Goal: Transaction & Acquisition: Purchase product/service

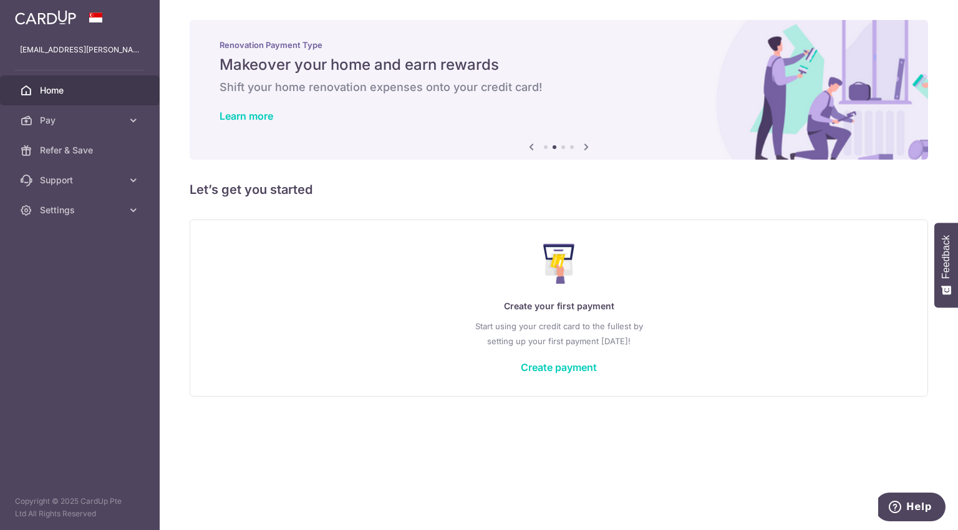
click at [863, 172] on div "× Pause Schedule Pause all future payments in this series Pause just this one p…" at bounding box center [559, 265] width 798 height 530
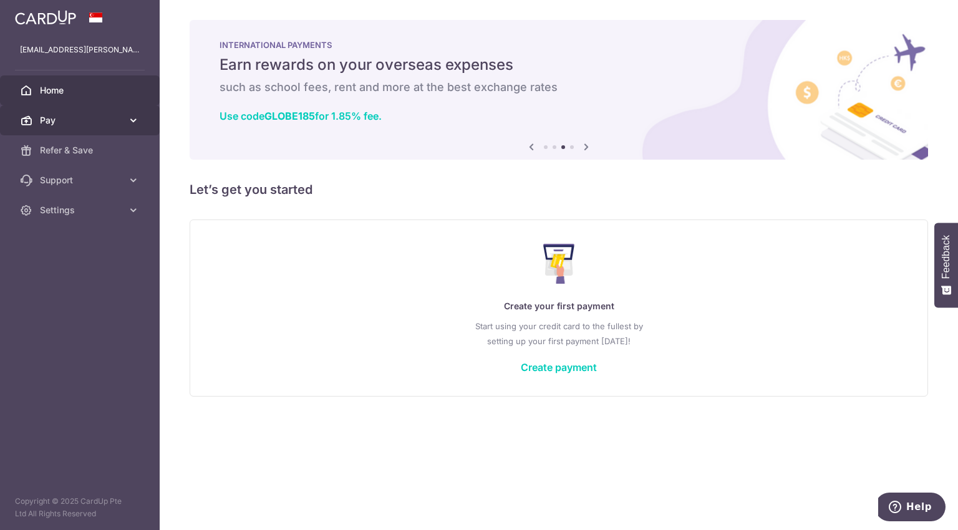
click at [135, 125] on icon at bounding box center [133, 120] width 12 height 12
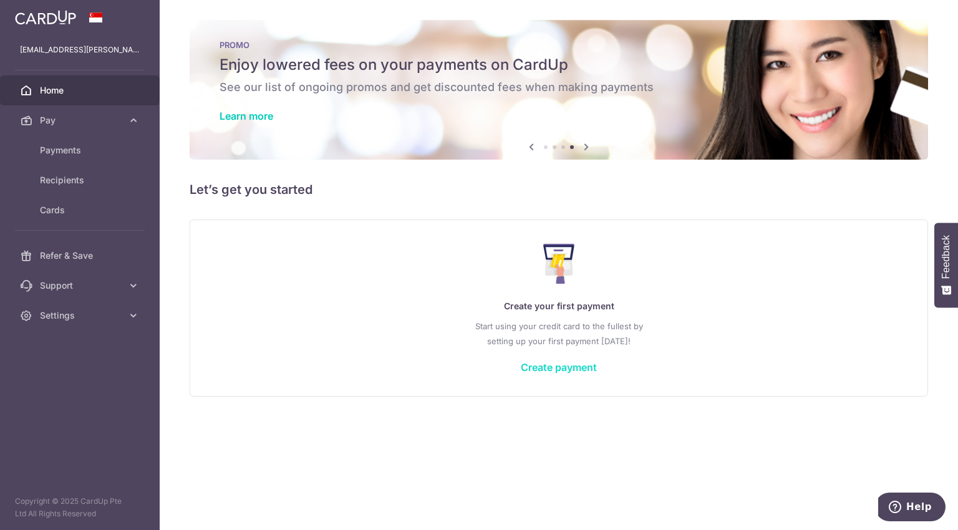
click at [549, 367] on link "Create payment" at bounding box center [559, 367] width 76 height 12
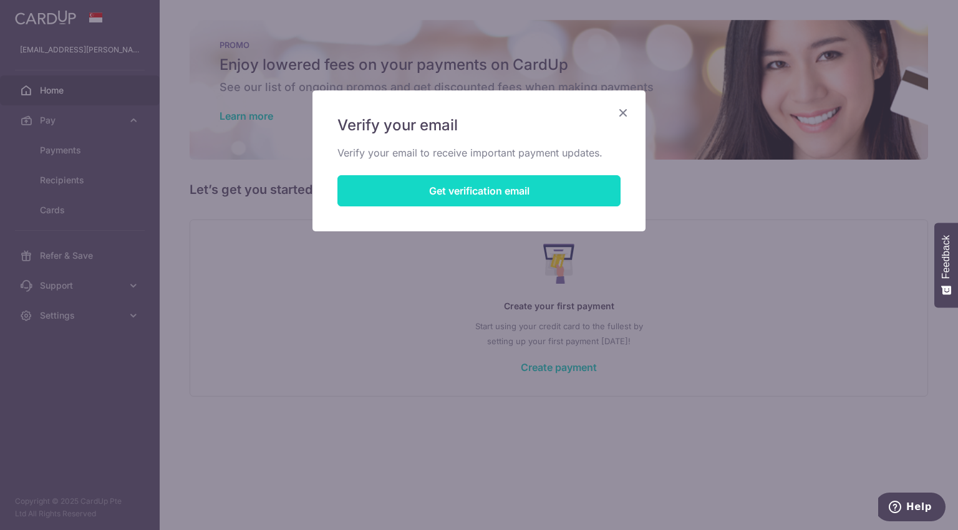
click at [566, 191] on button "Get verification email" at bounding box center [478, 190] width 283 height 31
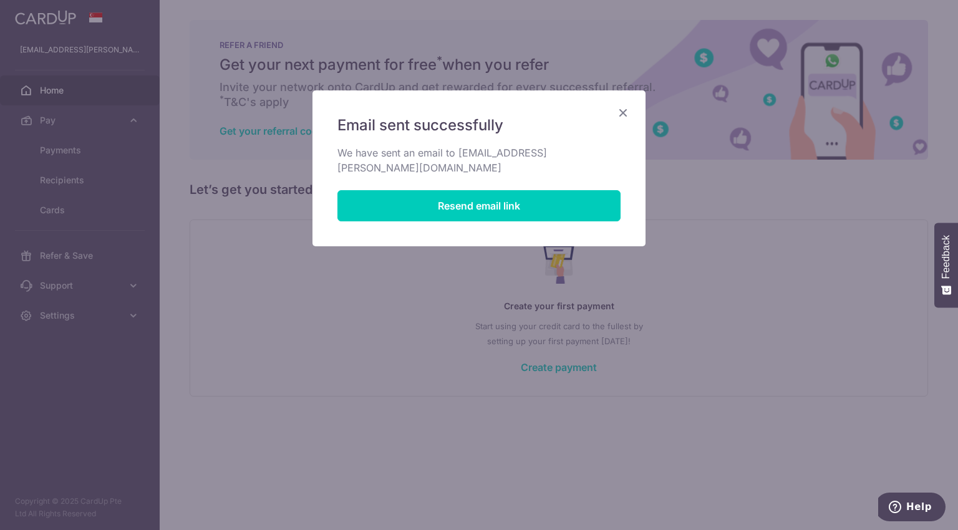
click at [626, 113] on icon "Close" at bounding box center [622, 113] width 15 height 16
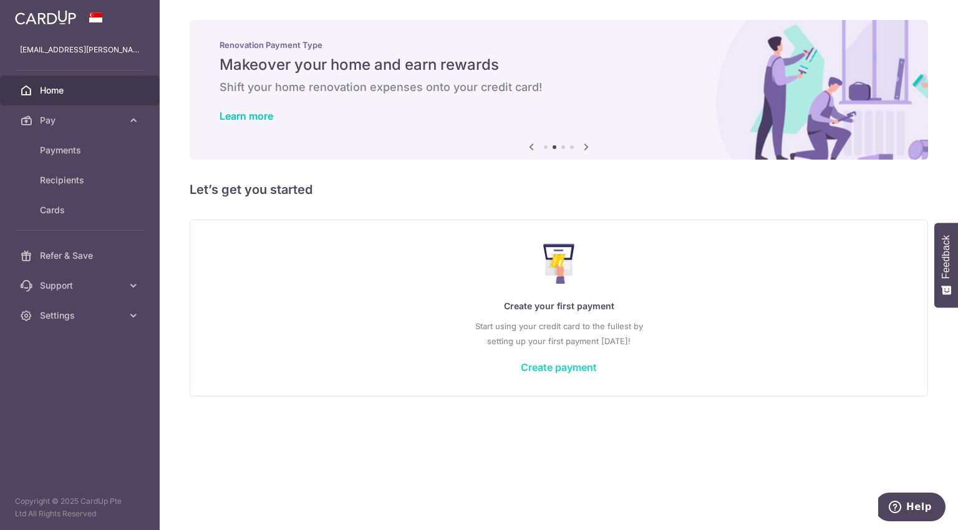
click at [564, 370] on link "Create payment" at bounding box center [559, 367] width 76 height 12
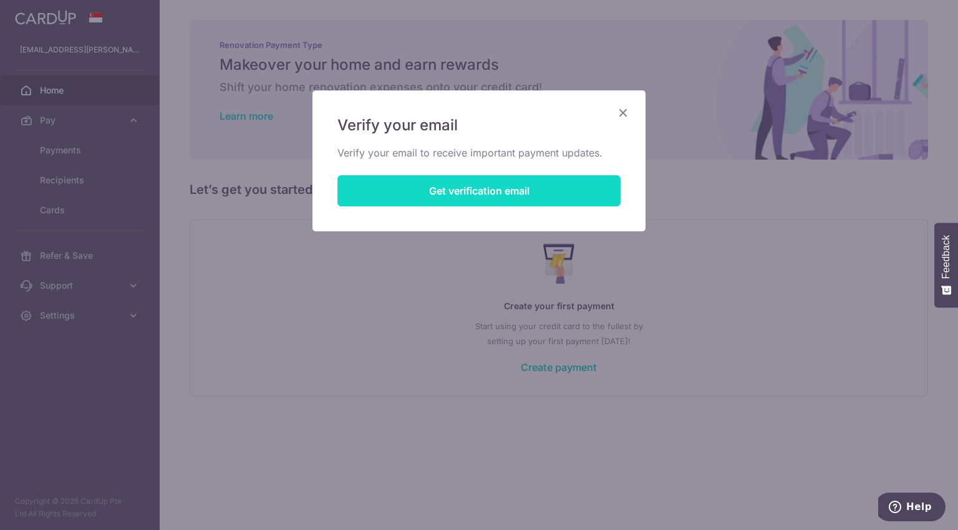
click at [520, 193] on button "Get verification email" at bounding box center [478, 190] width 283 height 31
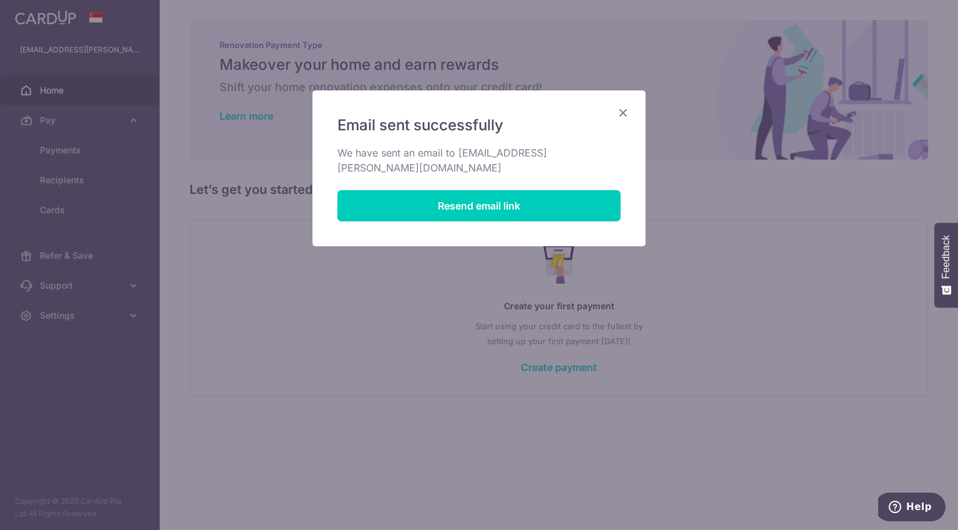
click at [631, 109] on div "Email sent successfully We have sent an email to png.darren@yahoo.com Resend em…" at bounding box center [478, 168] width 333 height 156
click at [625, 110] on icon "Close" at bounding box center [622, 113] width 15 height 16
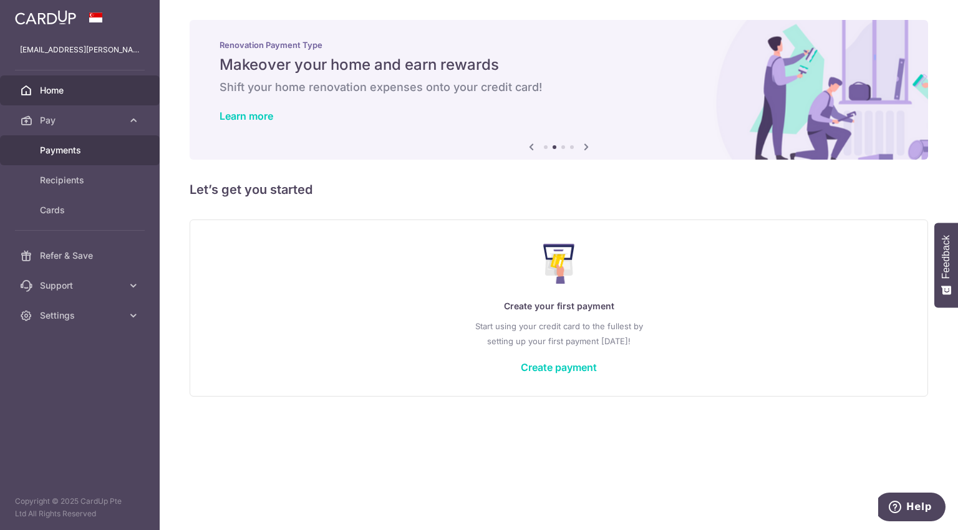
click at [84, 148] on span "Payments" at bounding box center [81, 150] width 82 height 12
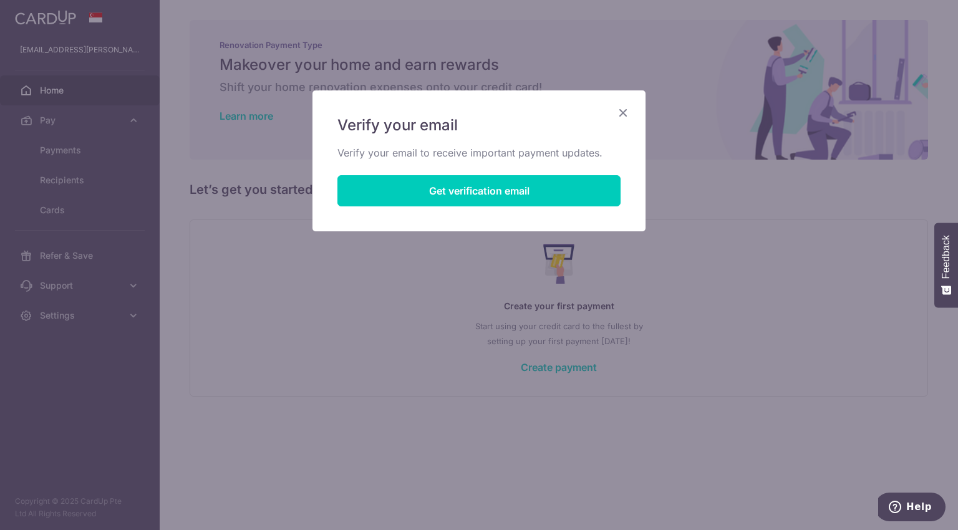
click at [632, 113] on div "Verify your email Verify your email to receive important payment updates. Get v…" at bounding box center [478, 160] width 333 height 141
click at [619, 111] on icon "Close" at bounding box center [622, 113] width 15 height 16
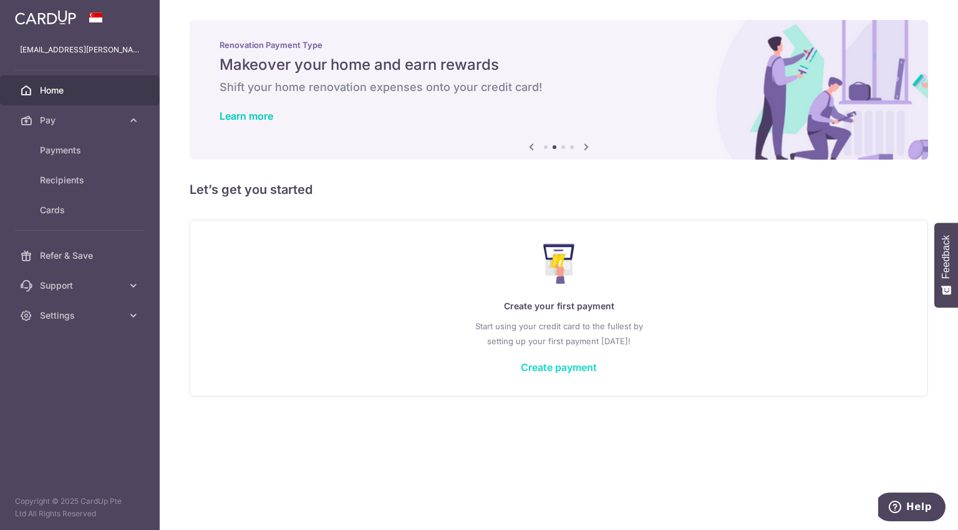
click at [562, 364] on link "Create payment" at bounding box center [559, 367] width 76 height 12
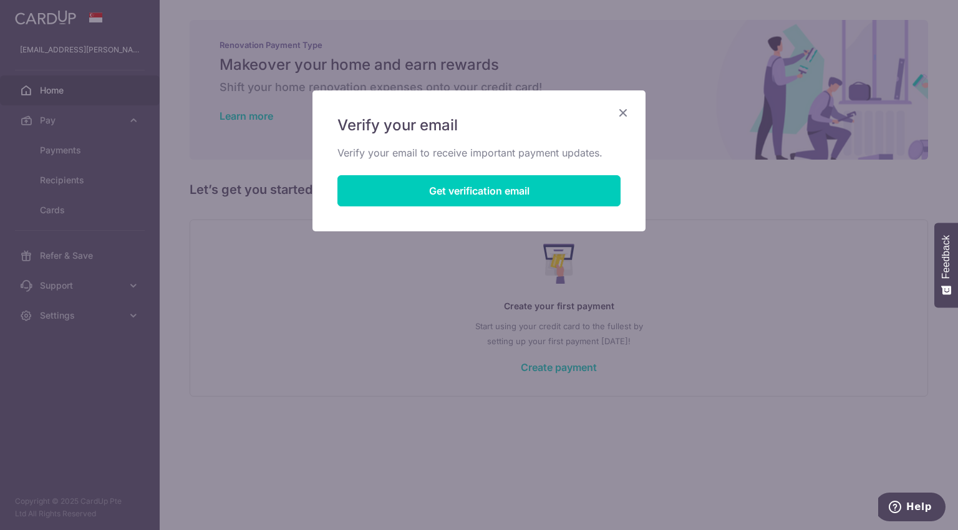
click at [629, 113] on icon "Close" at bounding box center [622, 113] width 15 height 16
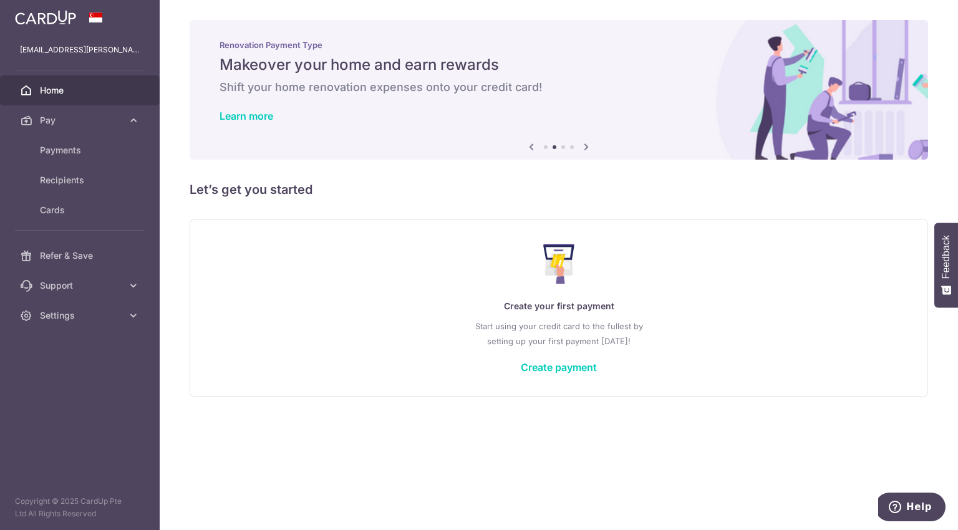
click at [47, 95] on span "Home" at bounding box center [81, 90] width 82 height 12
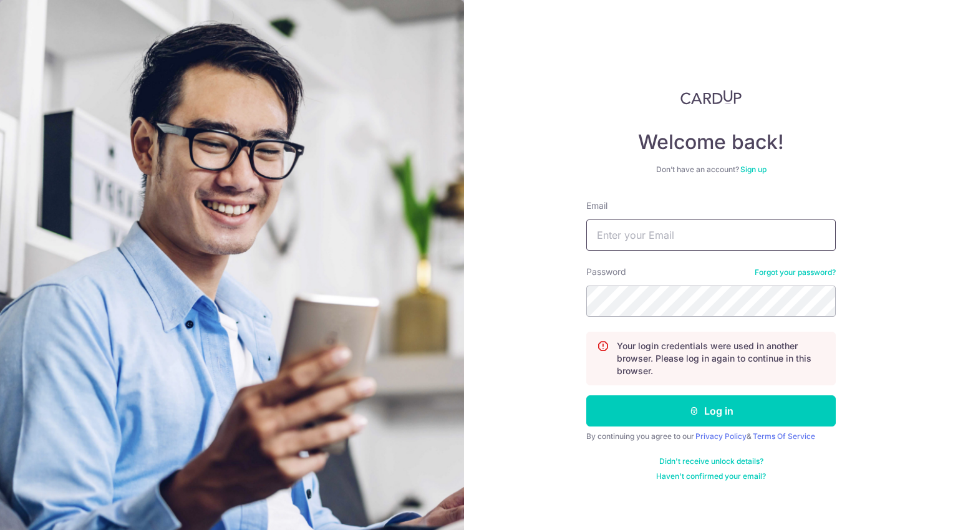
click at [645, 247] on input "Email" at bounding box center [710, 234] width 249 height 31
type input "png.darren@yahoo.com"
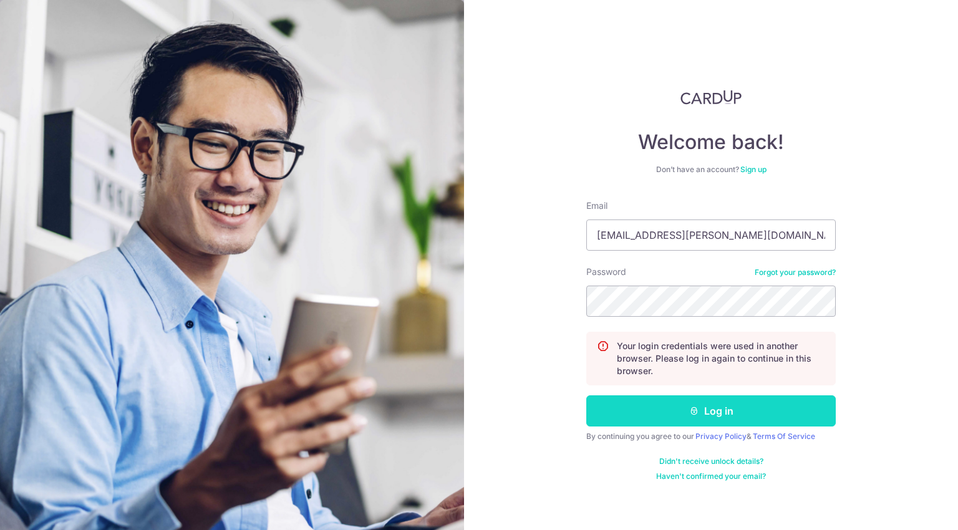
click at [647, 412] on button "Log in" at bounding box center [710, 410] width 249 height 31
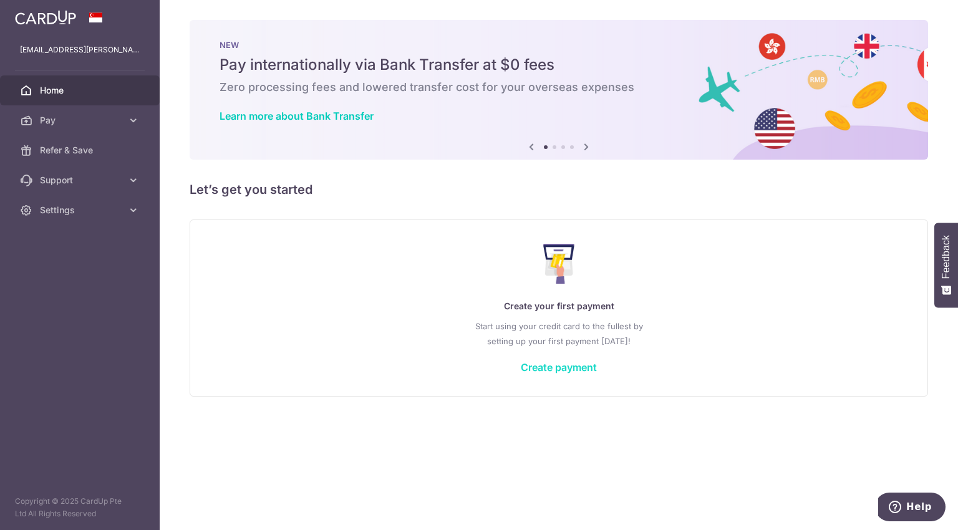
click at [587, 369] on link "Create payment" at bounding box center [559, 367] width 76 height 12
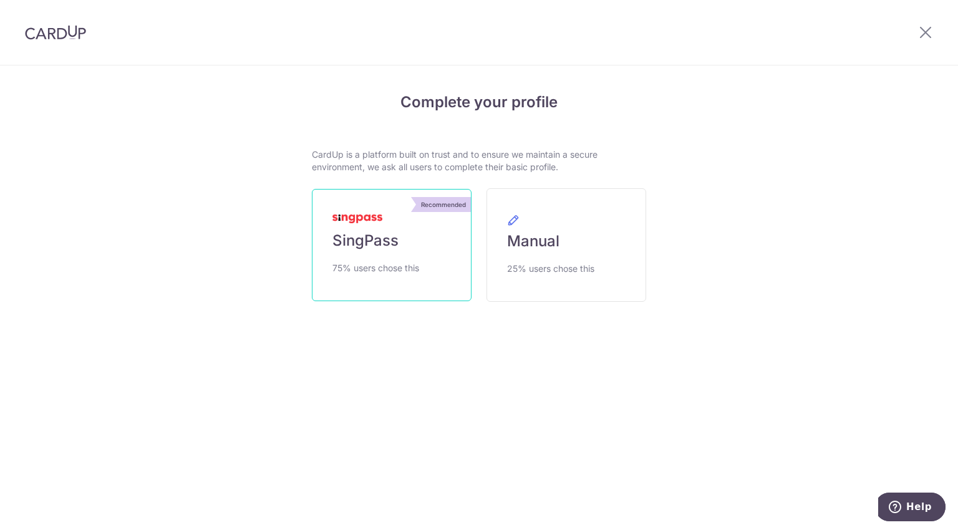
click at [383, 246] on span "SingPass" at bounding box center [365, 241] width 66 height 20
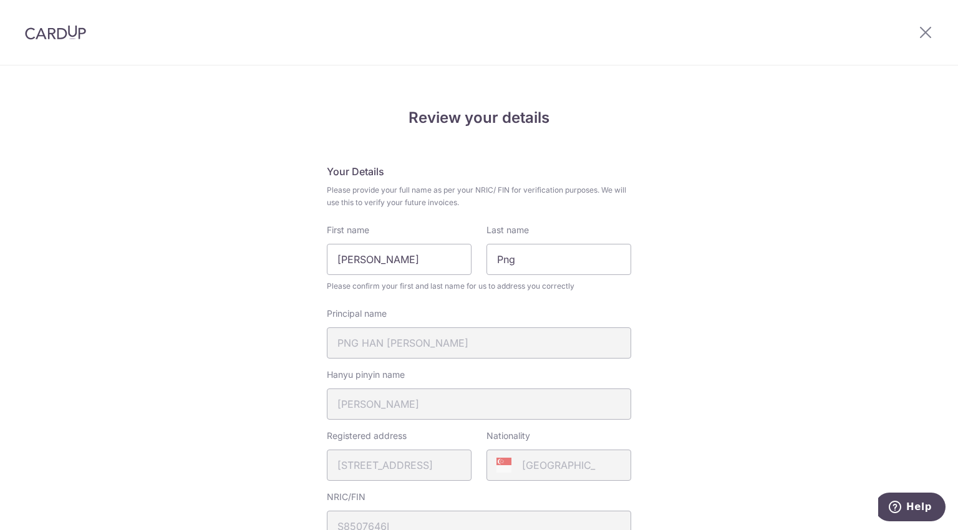
drag, startPoint x: 950, startPoint y: 198, endPoint x: 950, endPoint y: 246, distance: 48.0
click at [950, 246] on div "Review your details Your Details Please provide your full name as per your NRIC…" at bounding box center [479, 520] width 958 height 909
click at [803, 321] on div "Review your details Your Details Please provide your full name as per your NRIC…" at bounding box center [479, 520] width 958 height 909
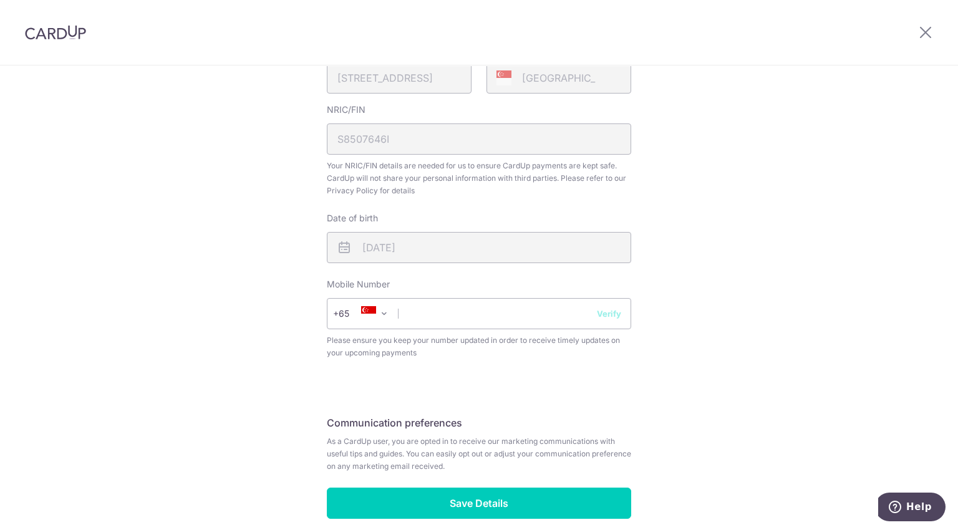
scroll to position [392, 0]
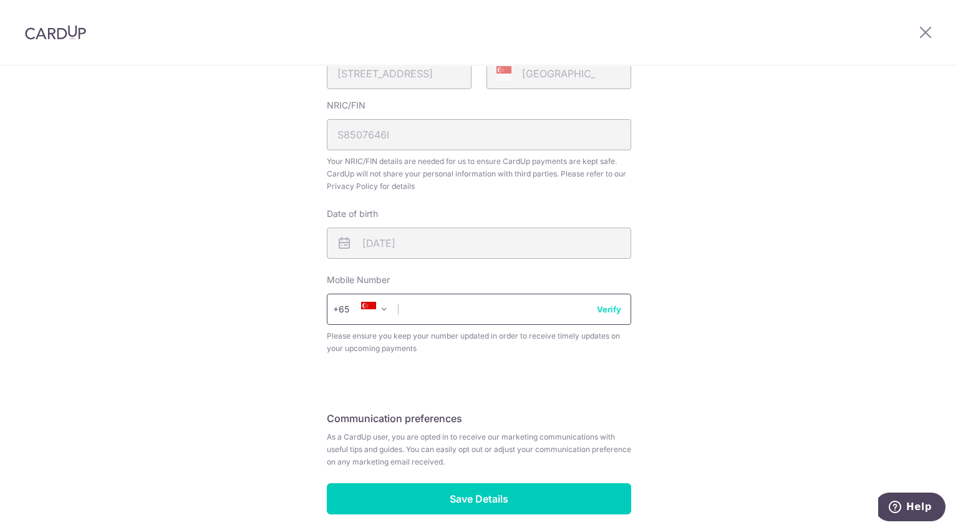
click at [491, 297] on input "text" at bounding box center [479, 309] width 304 height 31
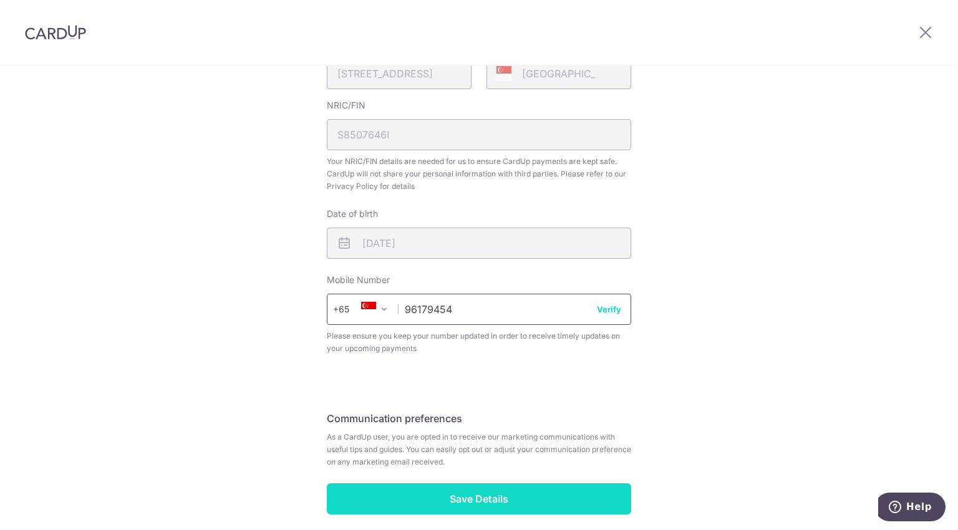
type input "96179454"
click at [411, 491] on input "Save Details" at bounding box center [479, 498] width 304 height 31
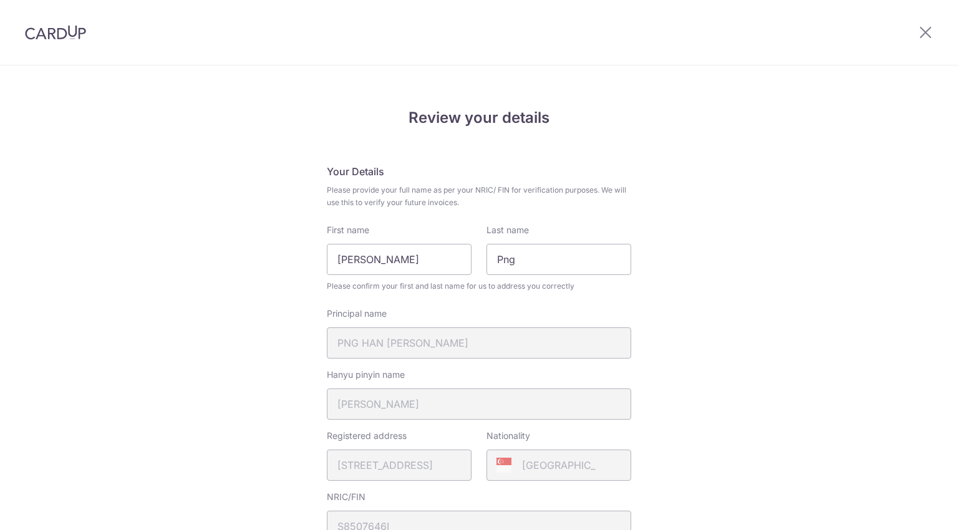
scroll to position [461, 0]
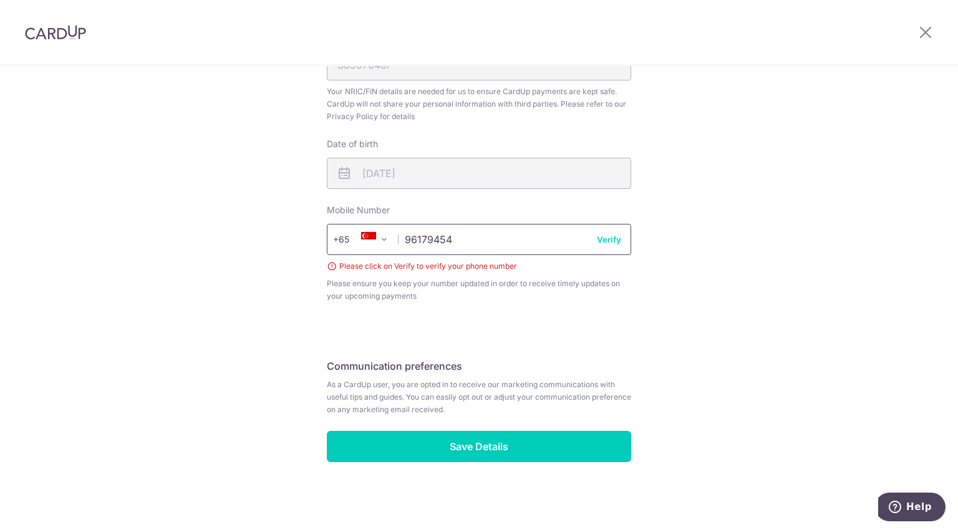
click at [604, 246] on input "96179454" at bounding box center [479, 239] width 304 height 31
click at [609, 241] on button "Verify" at bounding box center [609, 239] width 24 height 12
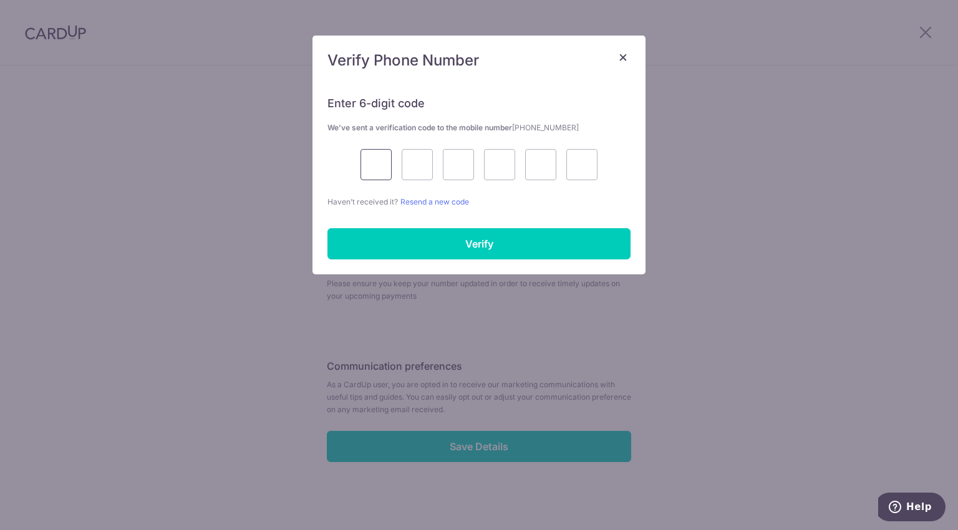
click at [373, 167] on input "text" at bounding box center [375, 164] width 31 height 31
type input "7"
type input "4"
type input "5"
type input "0"
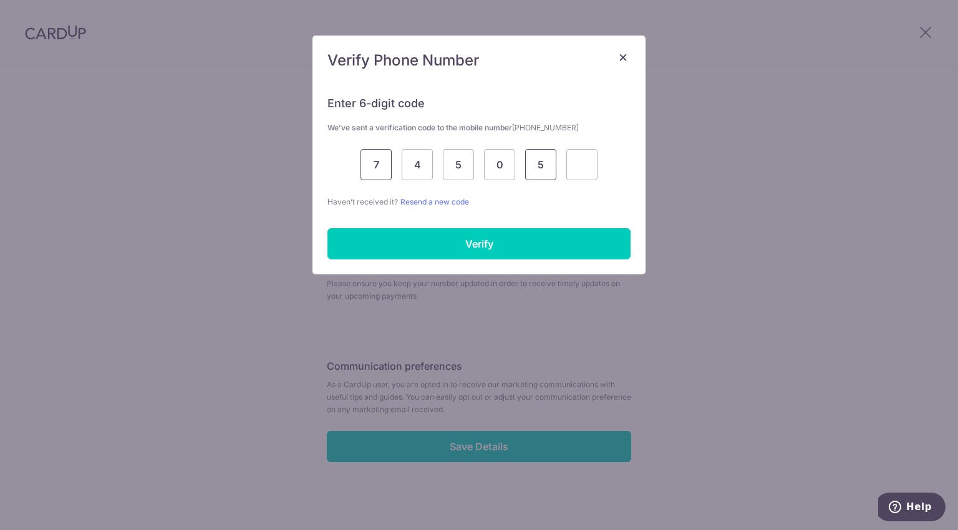
type input "5"
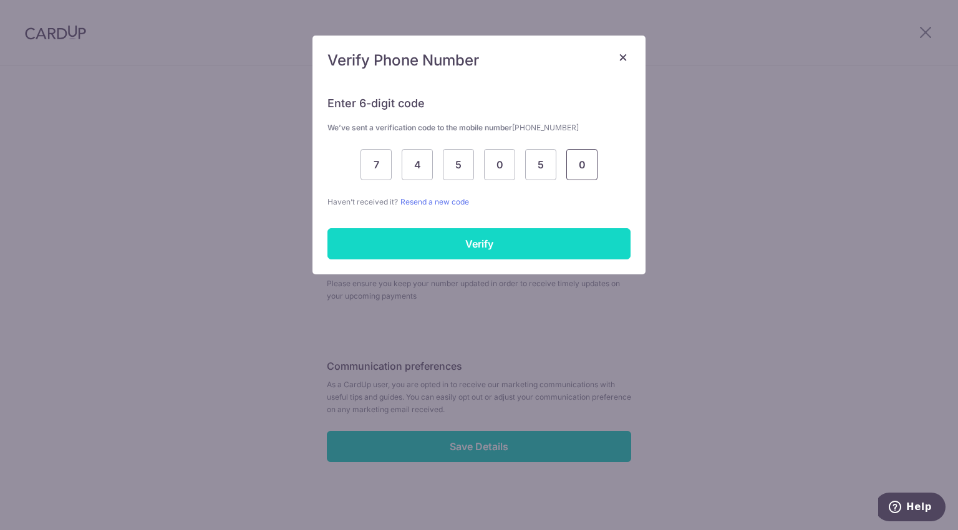
type input "0"
click at [449, 242] on input "Verify" at bounding box center [478, 243] width 303 height 31
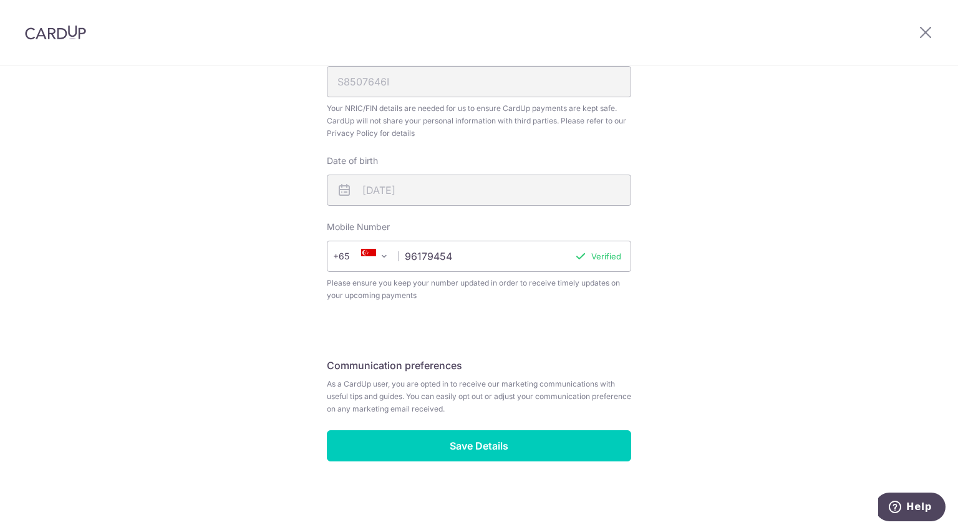
scroll to position [444, 0]
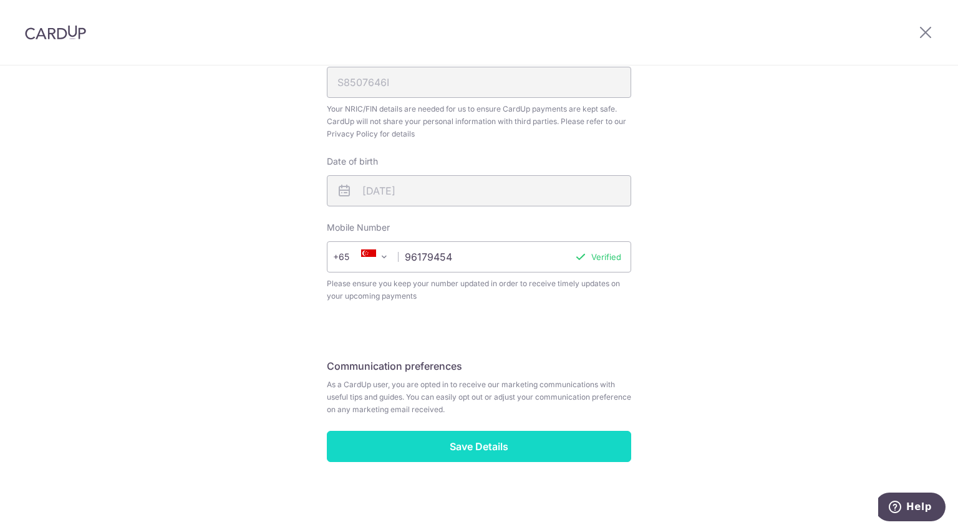
click at [478, 441] on input "Save Details" at bounding box center [479, 446] width 304 height 31
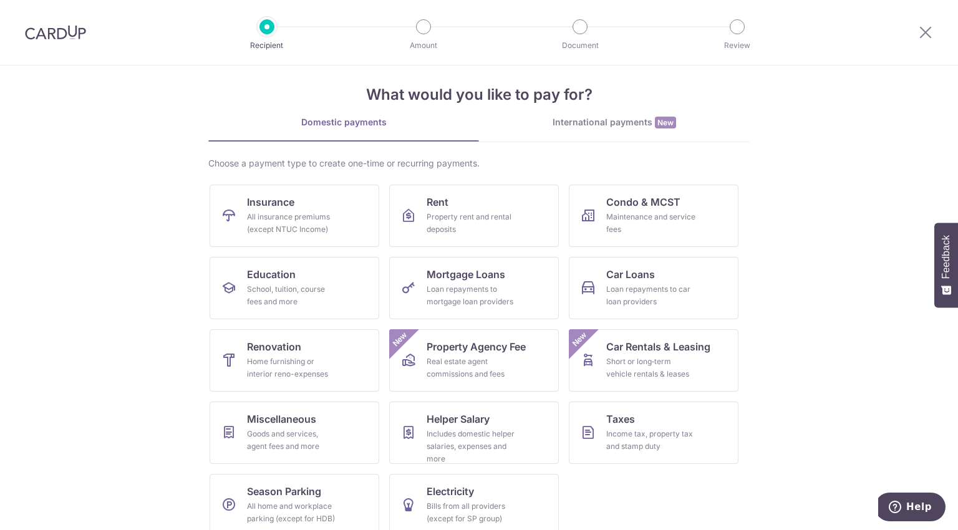
scroll to position [27, 0]
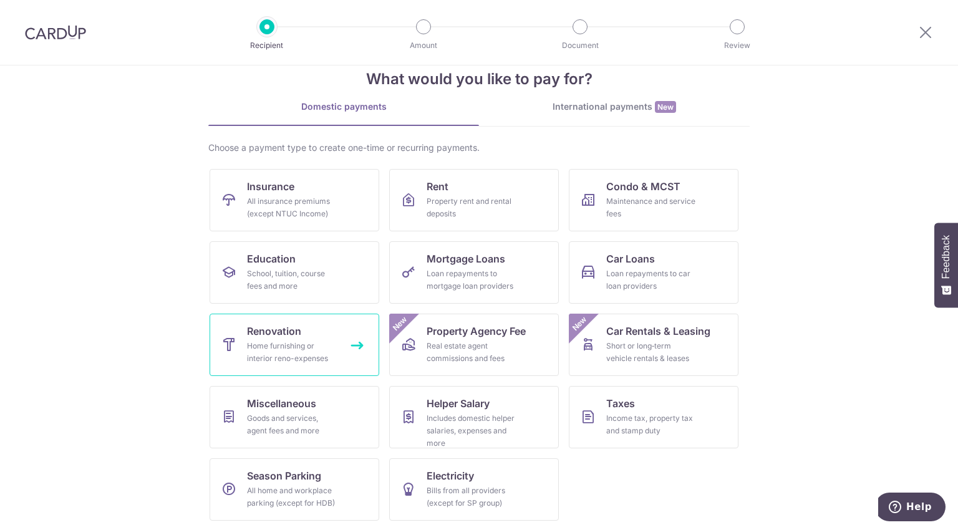
click at [312, 347] on div "Home furnishing or interior reno-expenses" at bounding box center [292, 352] width 90 height 25
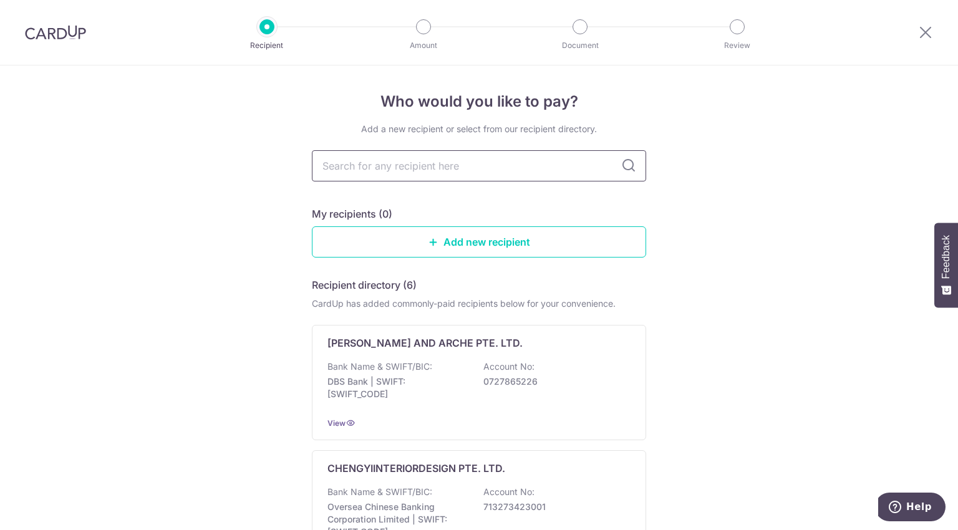
click at [374, 167] on input "text" at bounding box center [479, 165] width 334 height 31
